Goal: Obtain resource: Obtain resource

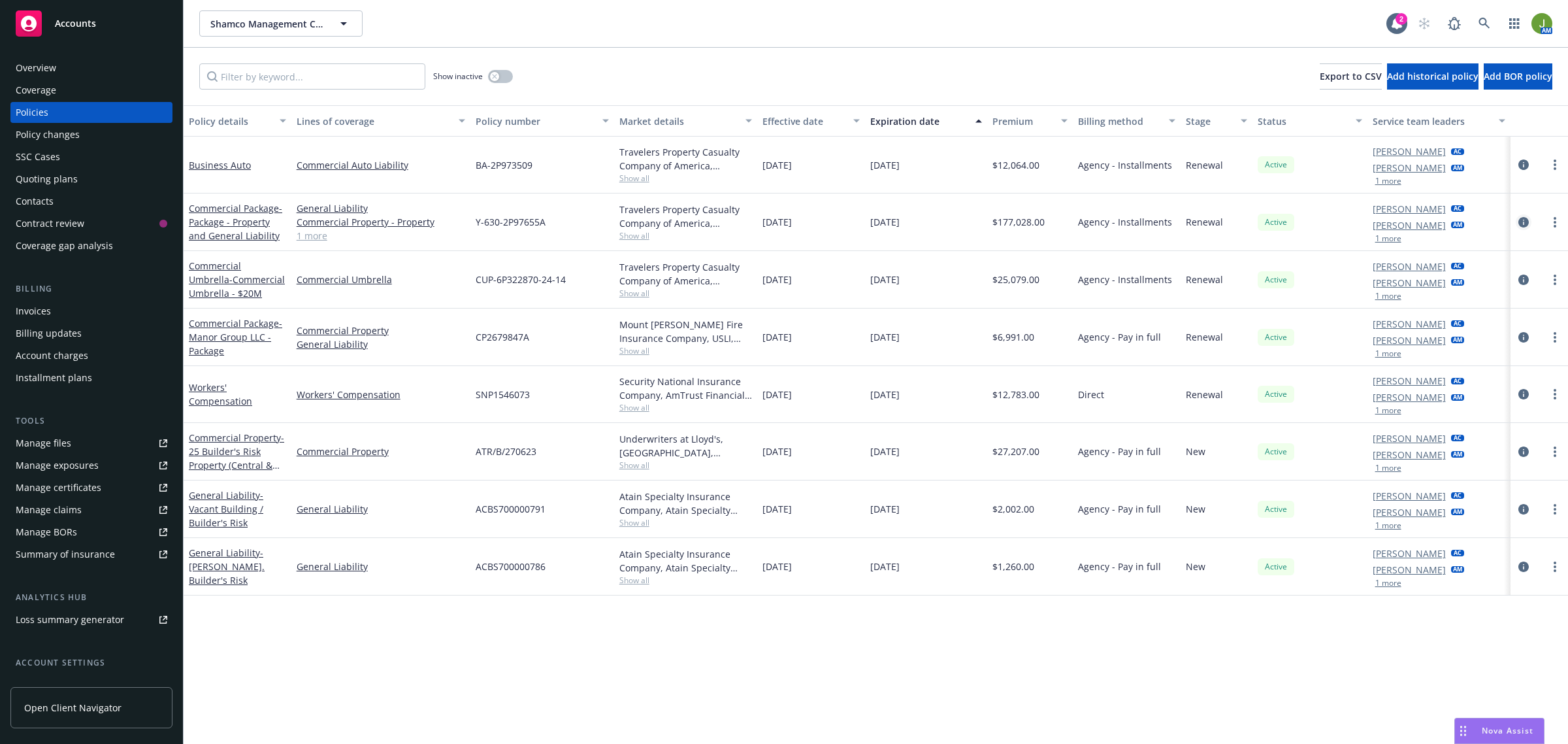
click at [1524, 221] on icon "circleInformation" at bounding box center [1524, 222] width 11 height 11
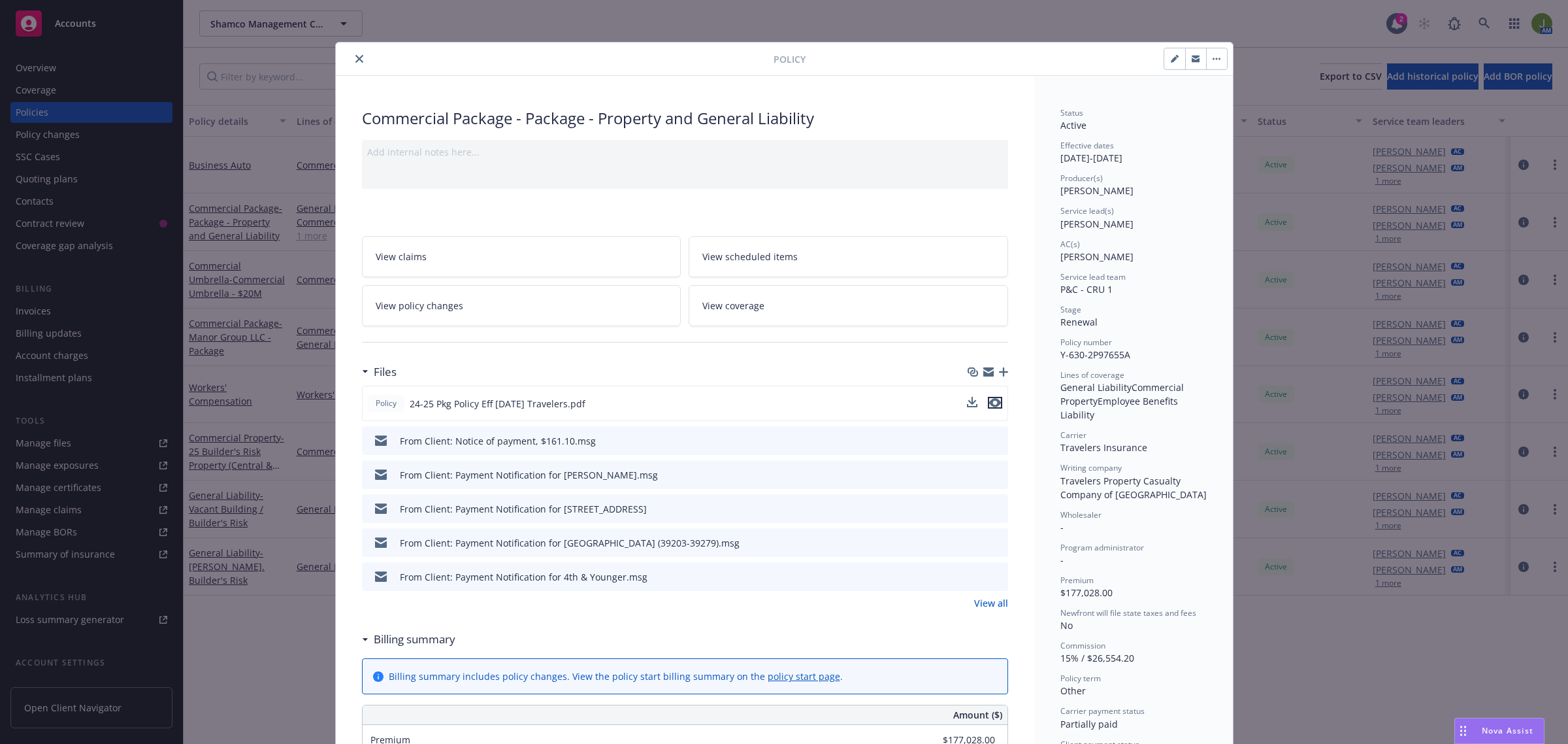
click at [991, 404] on icon "preview file" at bounding box center [995, 402] width 12 height 9
